Goal: Task Accomplishment & Management: Manage account settings

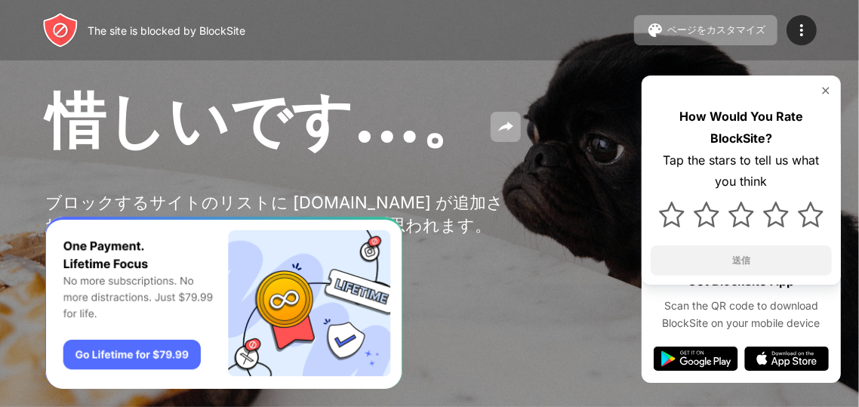
click at [507, 232] on div "ブロックするサイトのリストに [DOMAIN_NAME] が追加されています。理由があって追加されたのだと思われます。" at bounding box center [278, 214] width 467 height 45
click at [822, 20] on div "The site is blocked by BlockSite ページをカスタマイズ ブロックリストの編集 リダイレクト ブロックページのカスタマイズ Up…" at bounding box center [429, 30] width 859 height 60
click at [809, 29] on img at bounding box center [802, 30] width 18 height 18
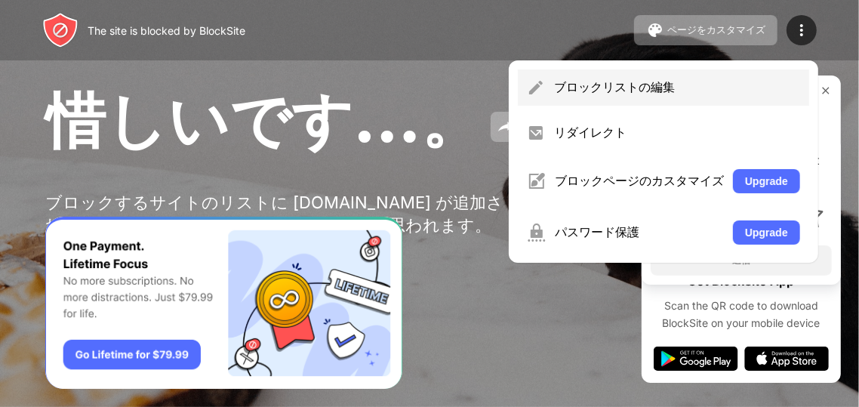
click at [605, 92] on div "ブロックリストの編集" at bounding box center [677, 87] width 246 height 17
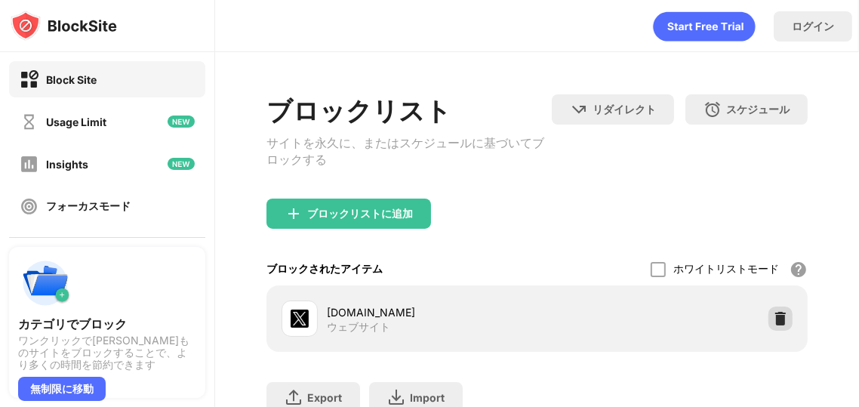
click at [773, 325] on img at bounding box center [780, 318] width 15 height 15
